Goal: Find specific fact: Find specific fact

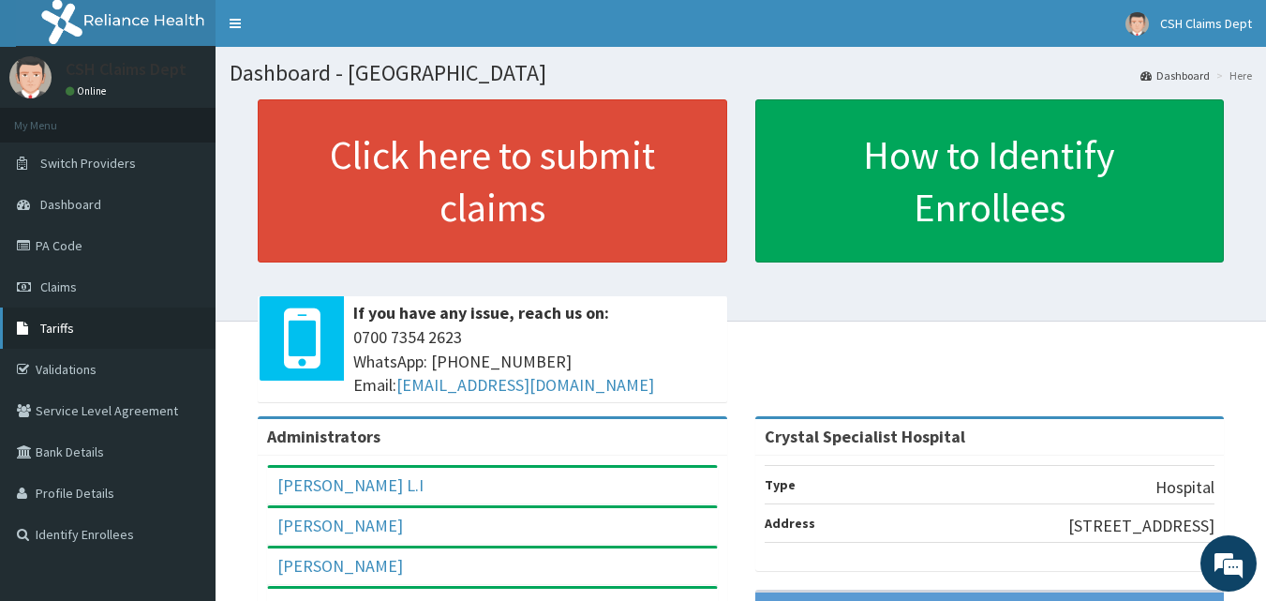
click at [51, 321] on span "Tariffs" at bounding box center [57, 328] width 34 height 17
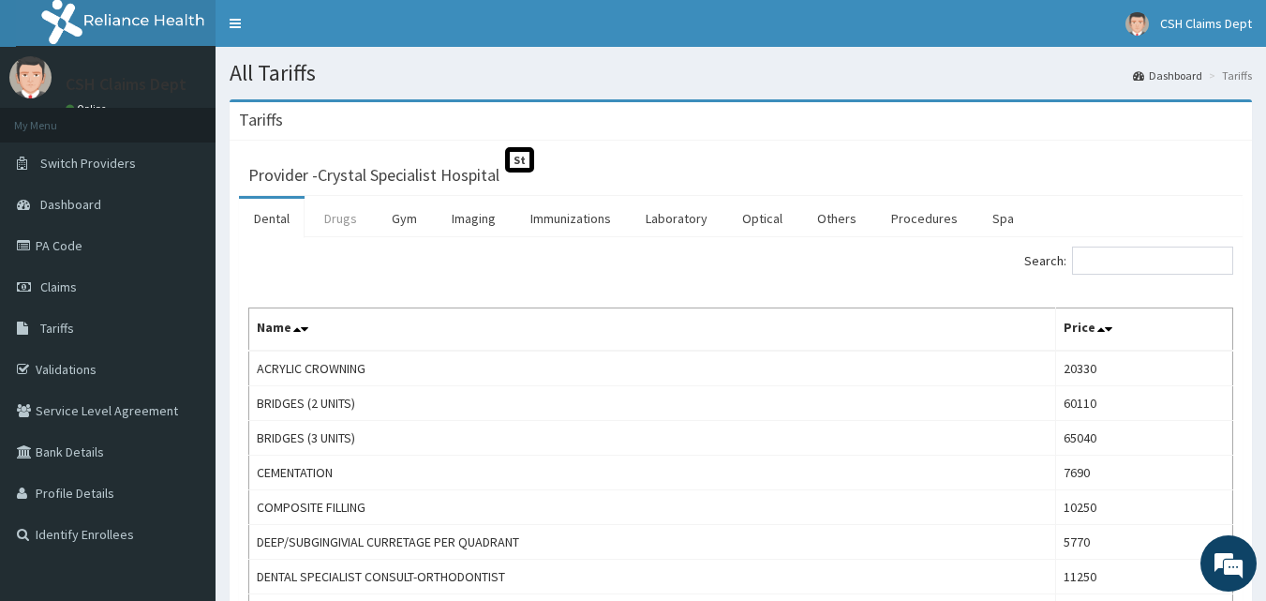
click at [336, 223] on link "Drugs" at bounding box center [340, 218] width 63 height 39
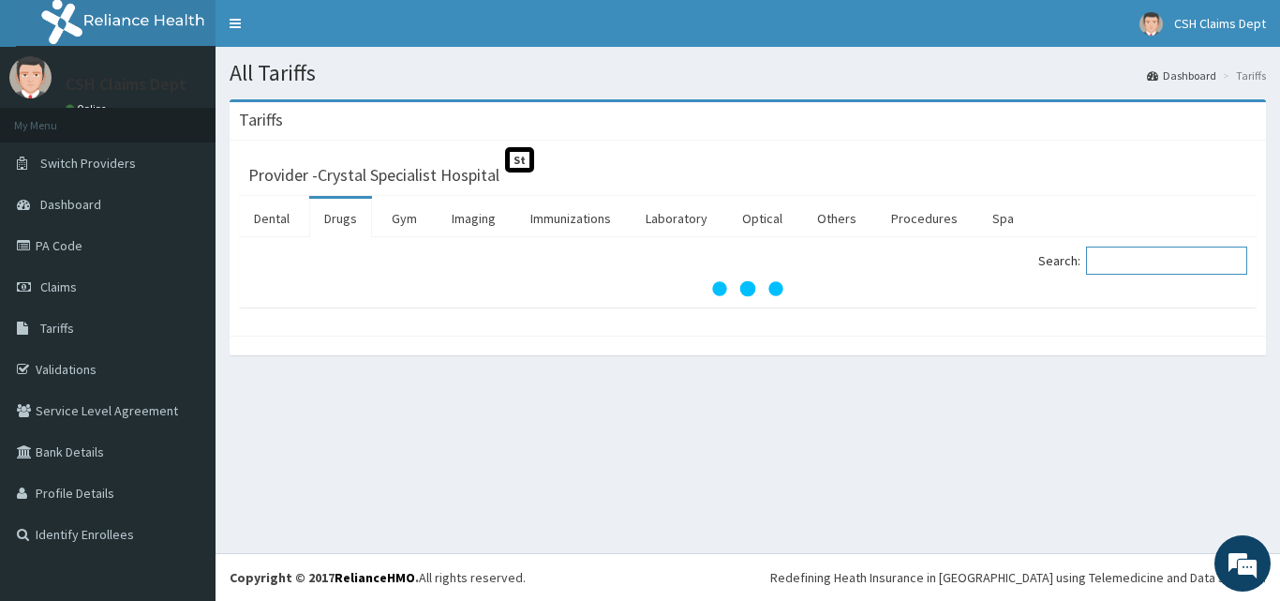
click at [1170, 266] on input "Search:" at bounding box center [1166, 260] width 161 height 28
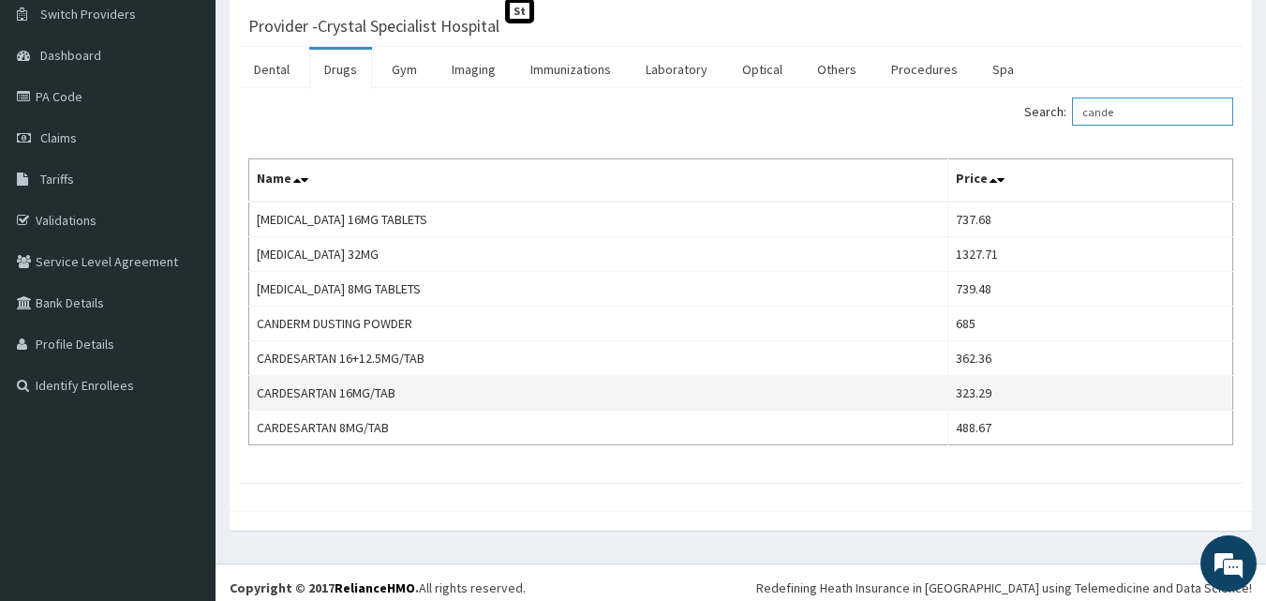
scroll to position [159, 0]
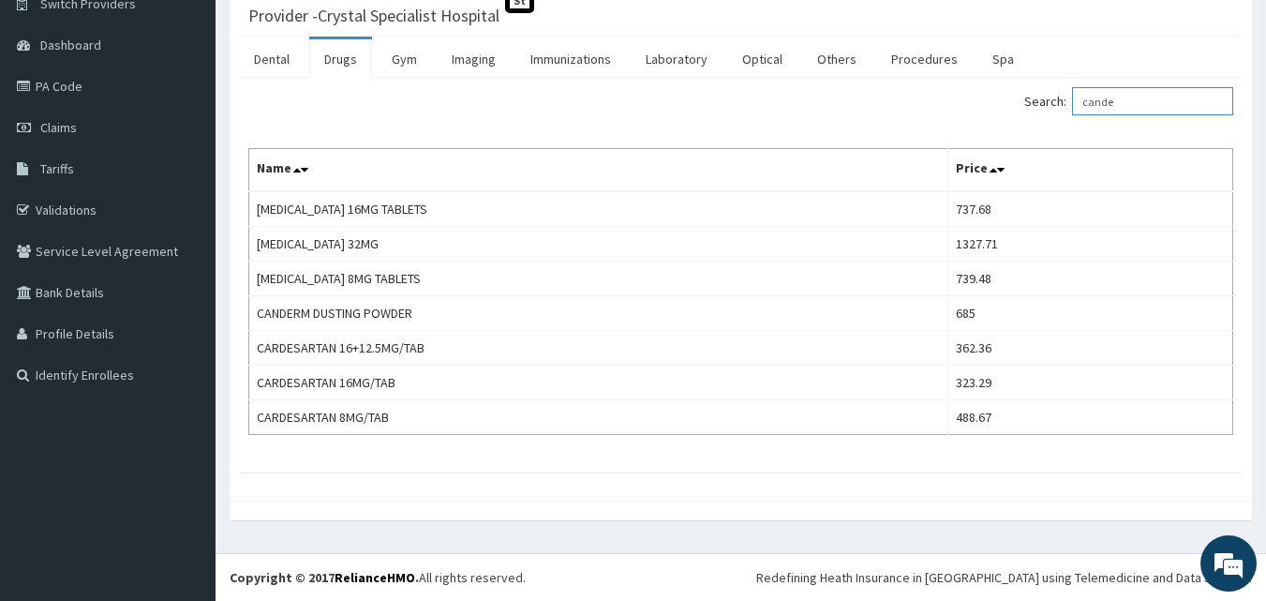
click at [1133, 109] on input "cande" at bounding box center [1152, 101] width 161 height 28
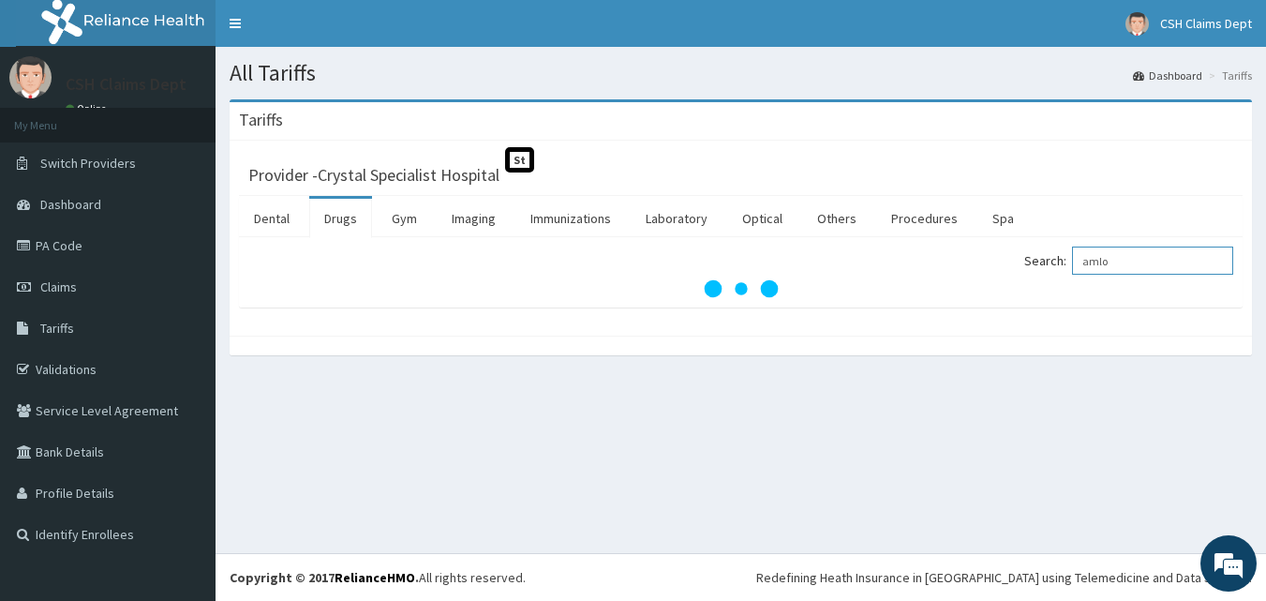
scroll to position [0, 0]
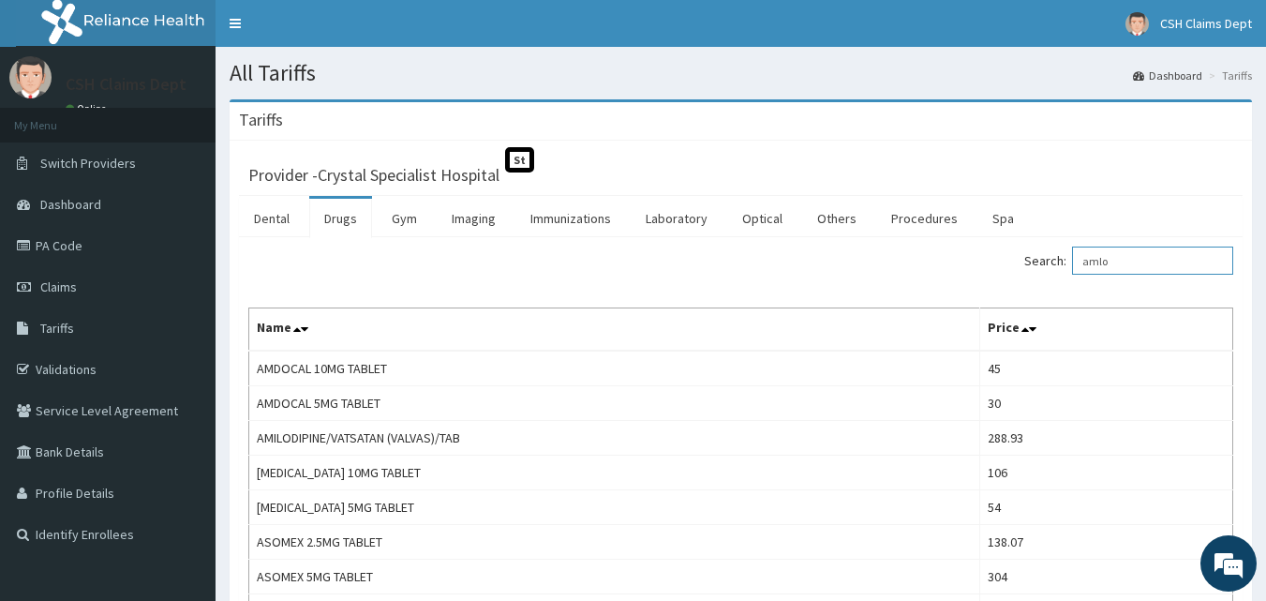
click at [1131, 270] on input "amlo" at bounding box center [1152, 260] width 161 height 28
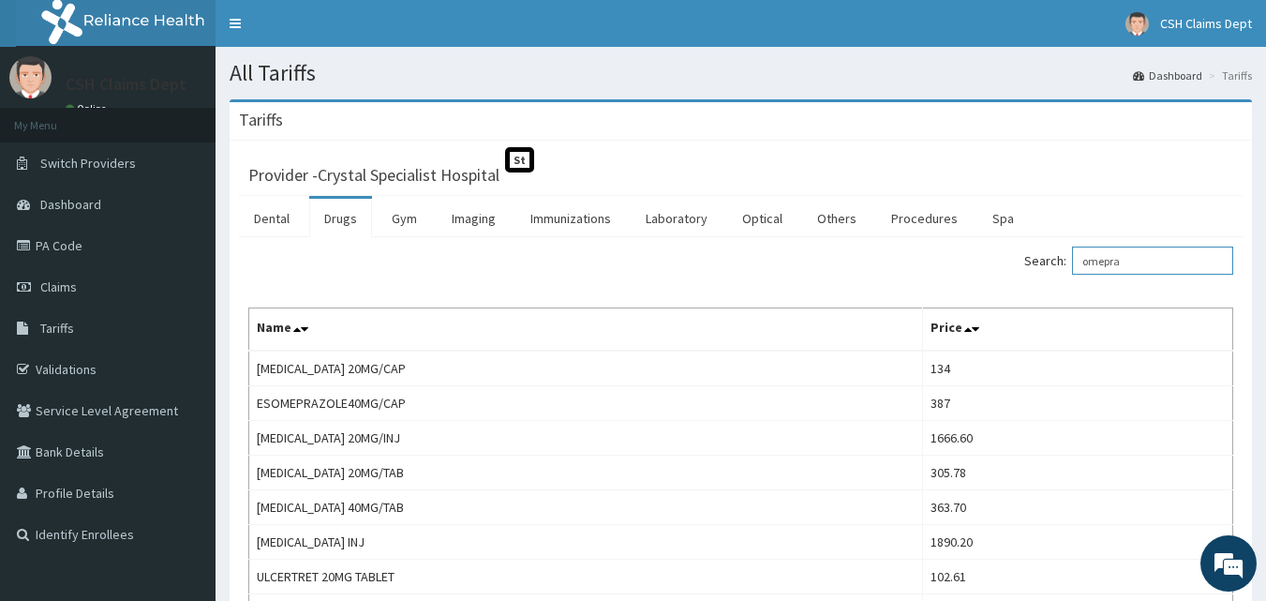
type input "omepra"
